Goal: Navigation & Orientation: Find specific page/section

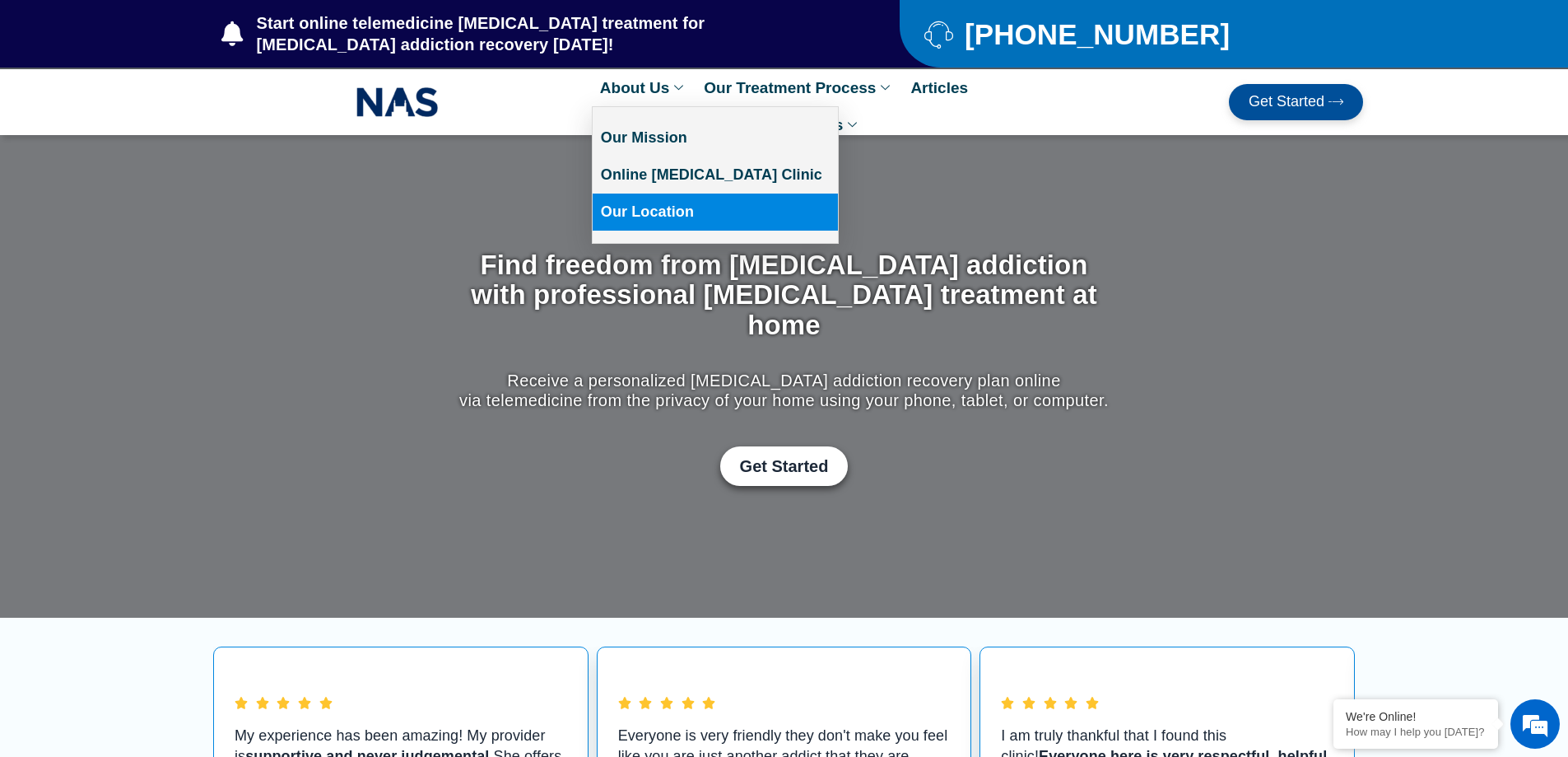
click at [659, 214] on link "Our Location" at bounding box center [715, 212] width 245 height 37
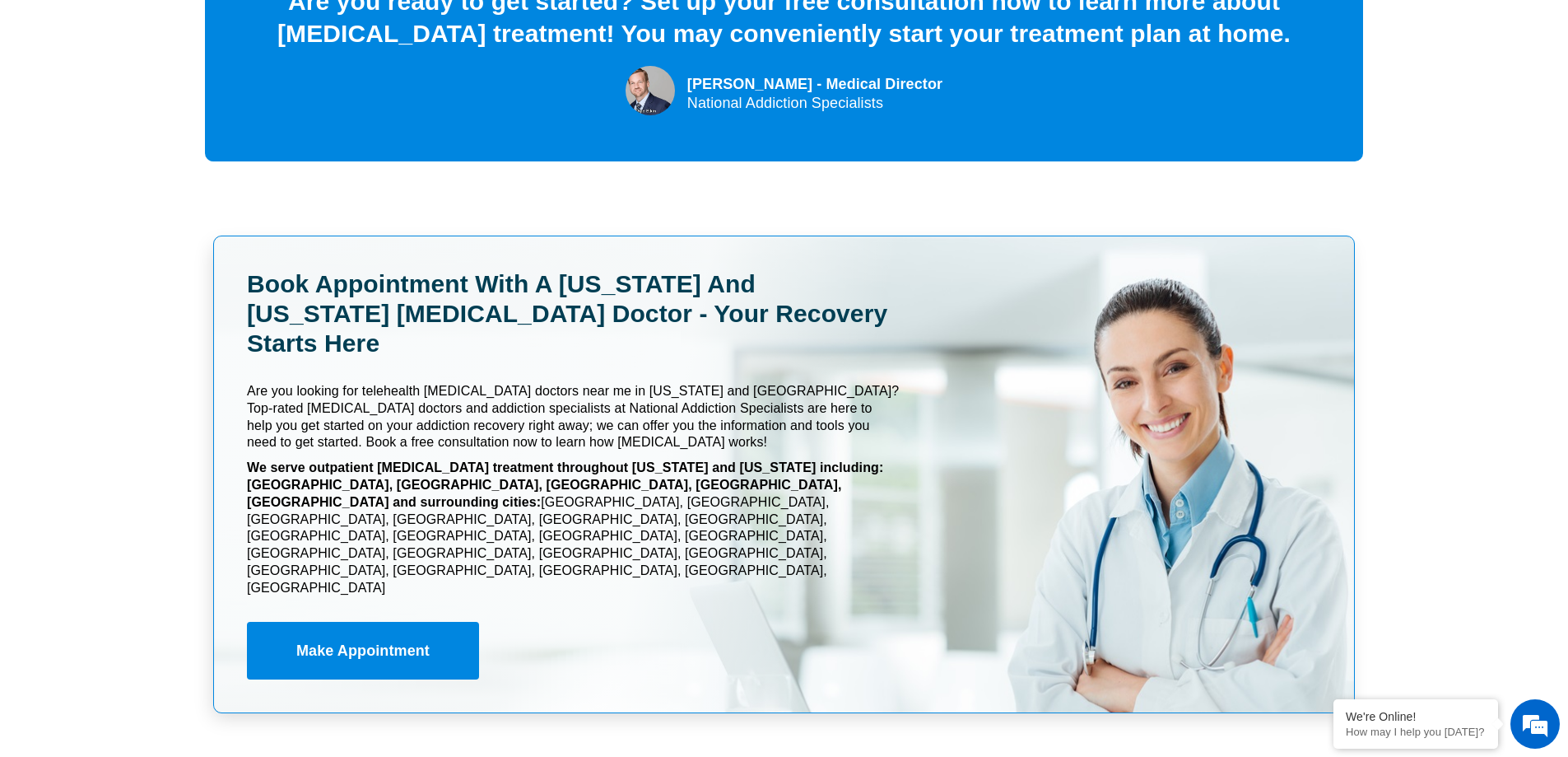
scroll to position [7905, 0]
